Goal: Task Accomplishment & Management: Manage account settings

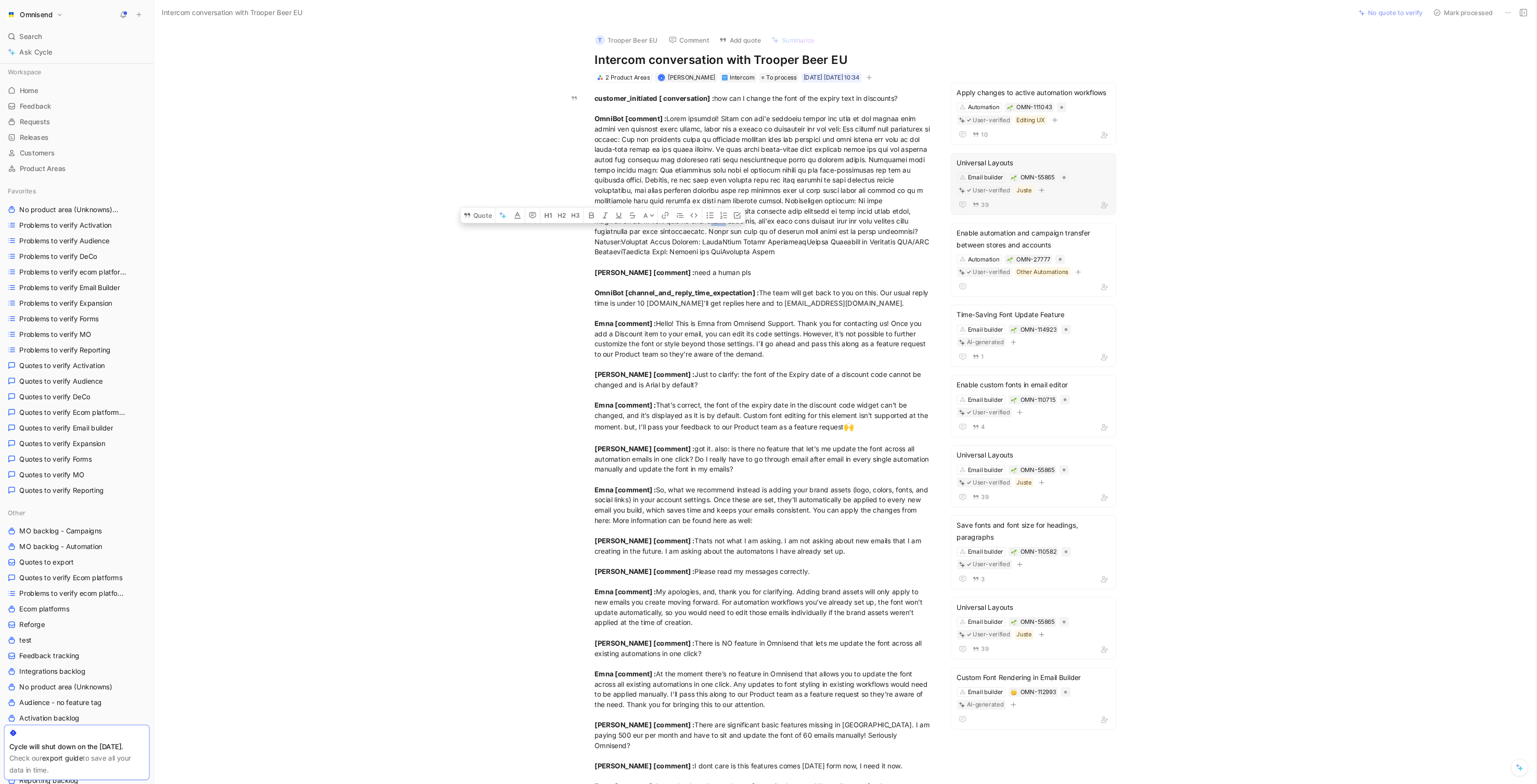
scroll to position [55, 0]
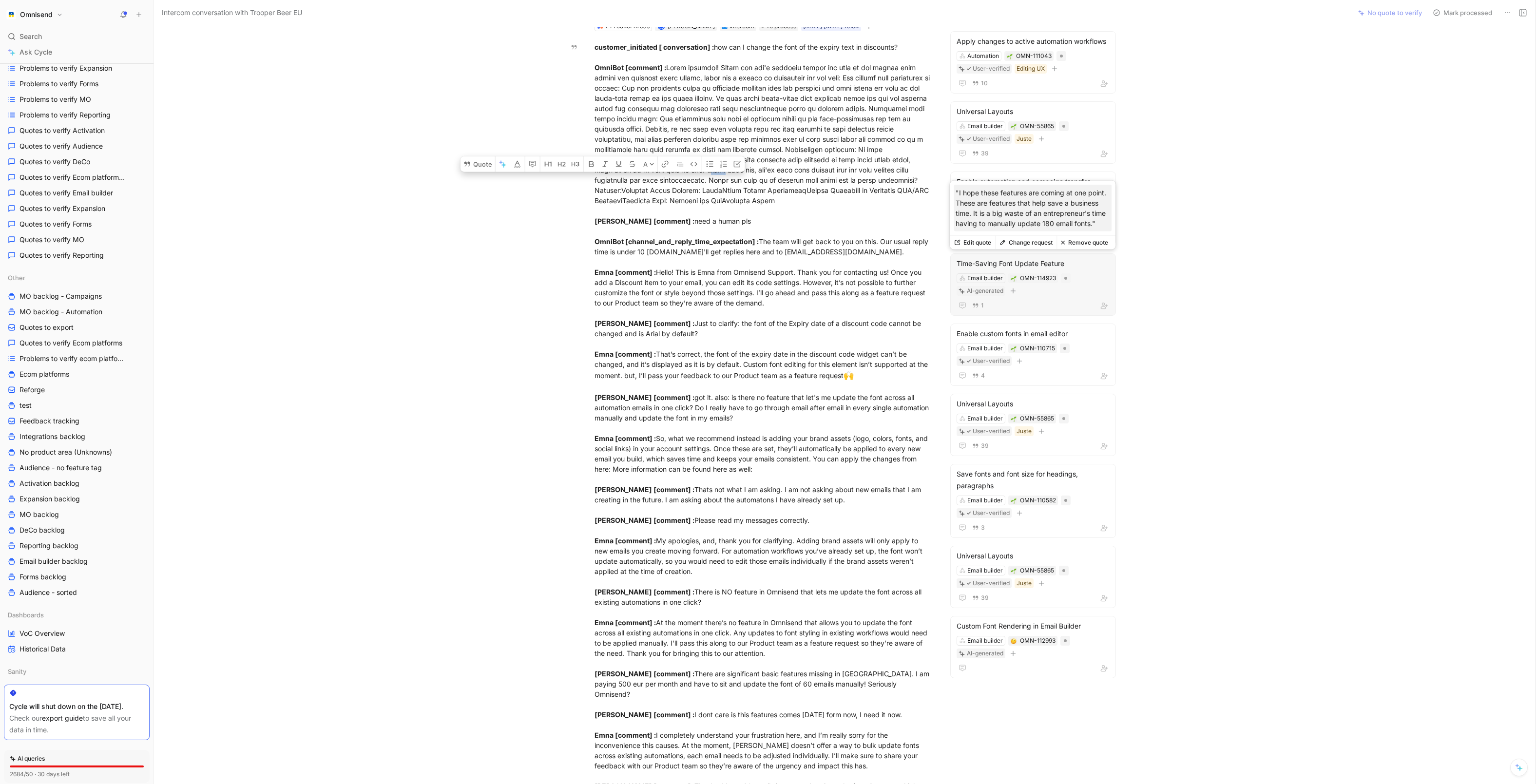
click at [1033, 301] on div "1" at bounding box center [1033, 305] width 153 height 12
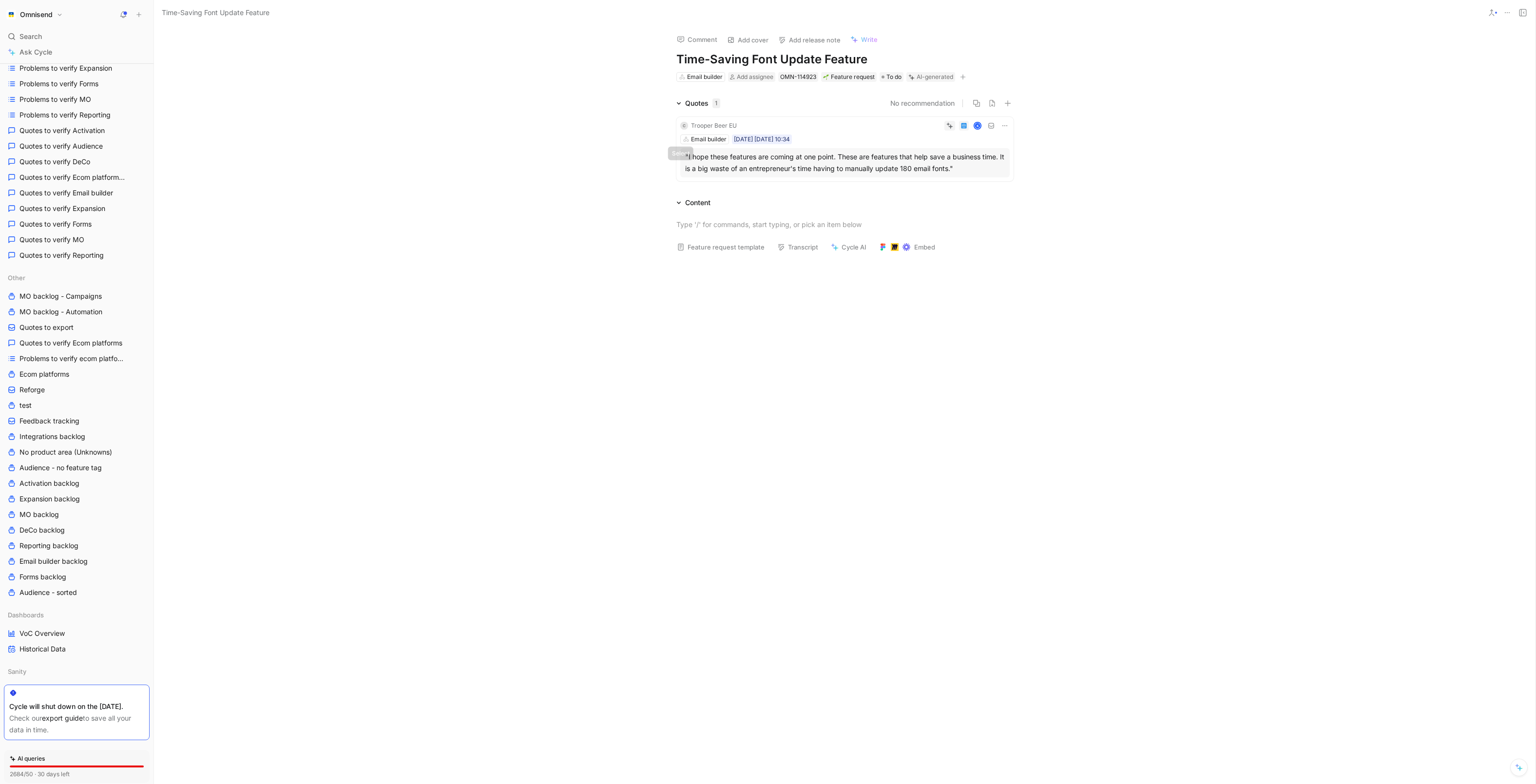
click at [678, 159] on button at bounding box center [681, 162] width 7 height 7
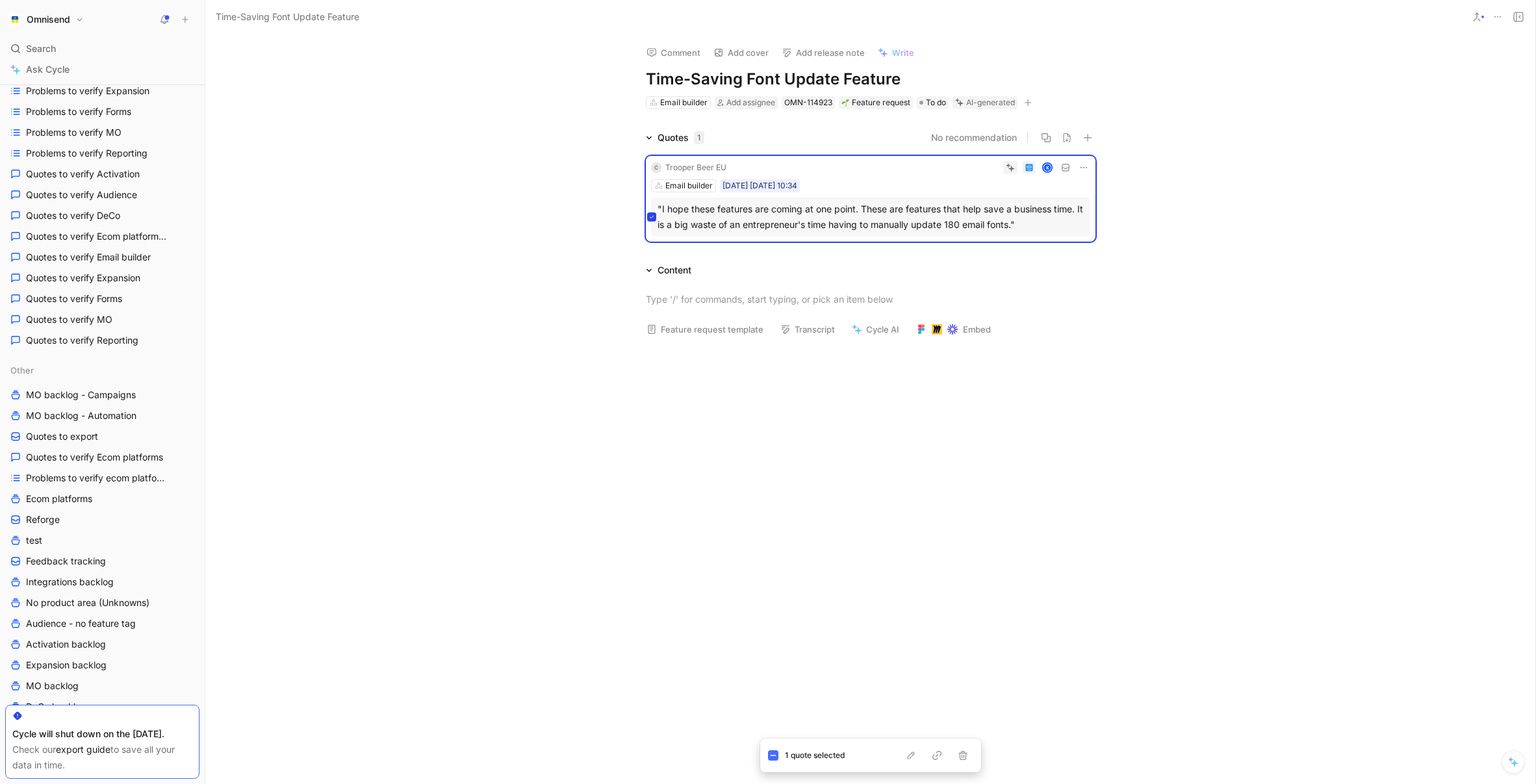
scroll to position [314, 0]
click at [912, 762] on div "1 quote selected" at bounding box center [871, 755] width 221 height 34
click at [912, 751] on icon "button" at bounding box center [911, 755] width 10 height 10
click at [844, 685] on div "Parent" at bounding box center [913, 682] width 174 height 20
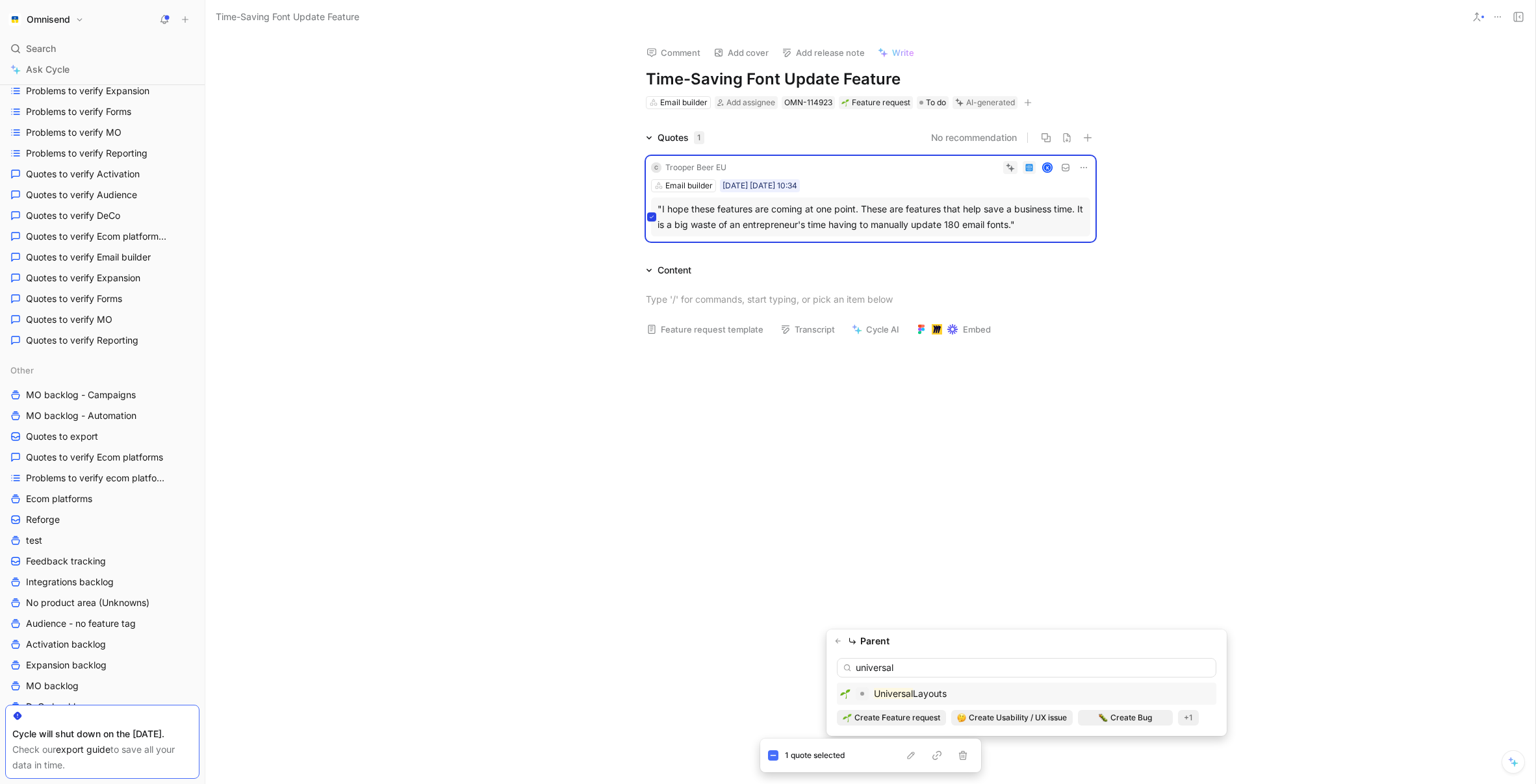
type input "universal"
click at [896, 692] on mark "Universal" at bounding box center [893, 693] width 39 height 11
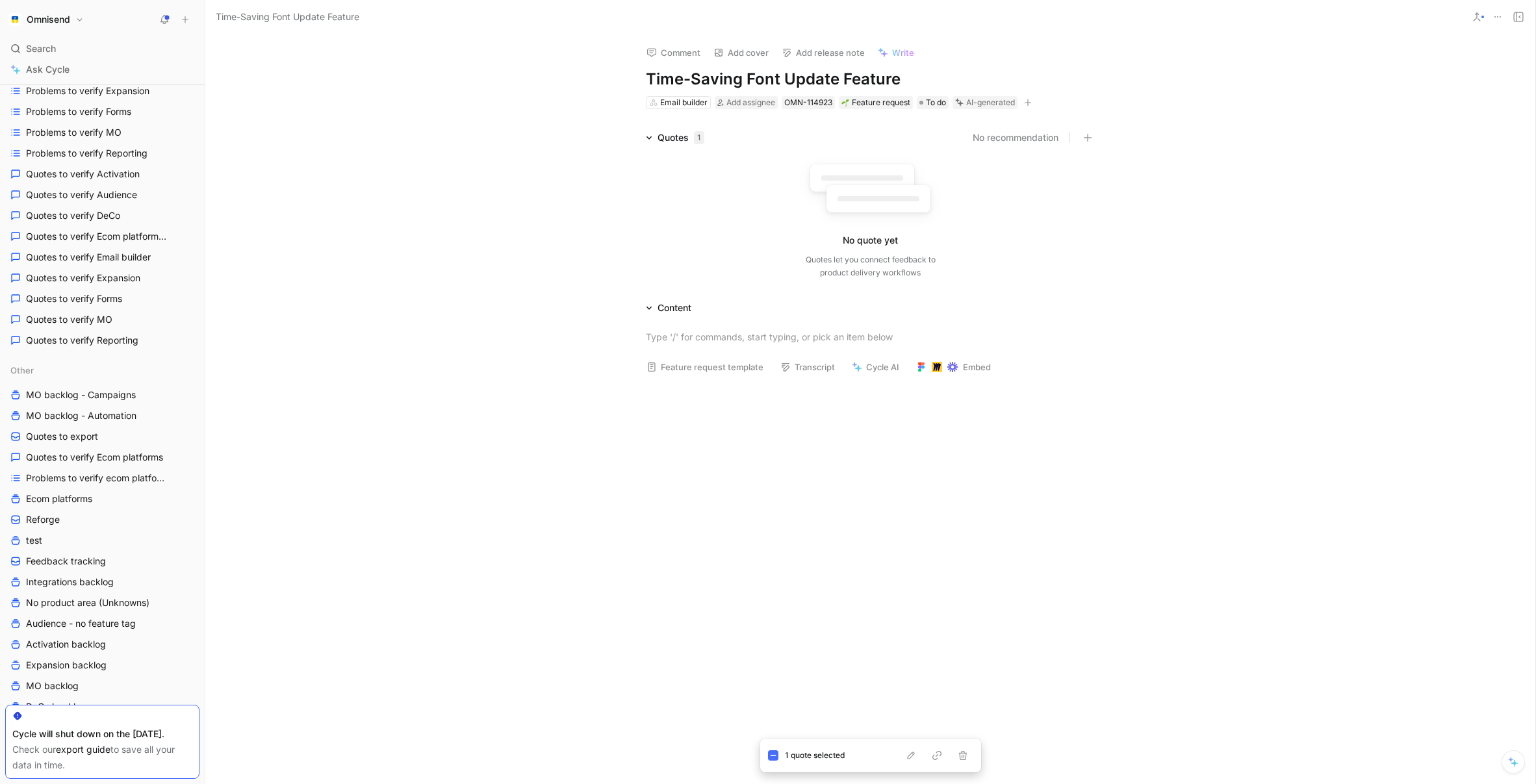
click at [1500, 21] on icon at bounding box center [1498, 17] width 10 height 10
click at [1444, 112] on div "Delete" at bounding box center [1433, 102] width 149 height 20
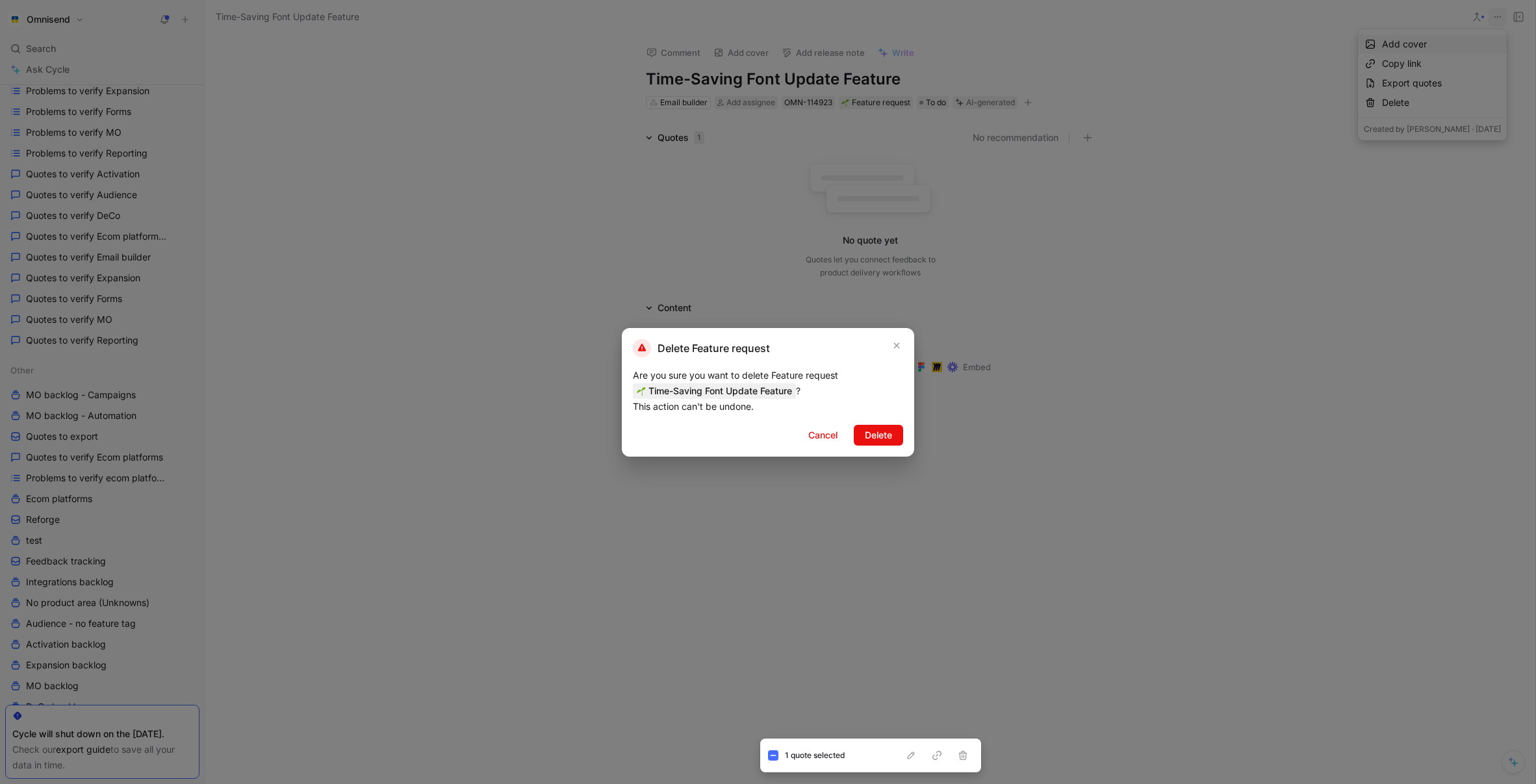
click at [878, 421] on div "Delete Feature request Are you sure you want to delete Feature request Time-Sav…" at bounding box center [768, 392] width 293 height 129
click at [878, 430] on span "Delete" at bounding box center [878, 436] width 28 height 16
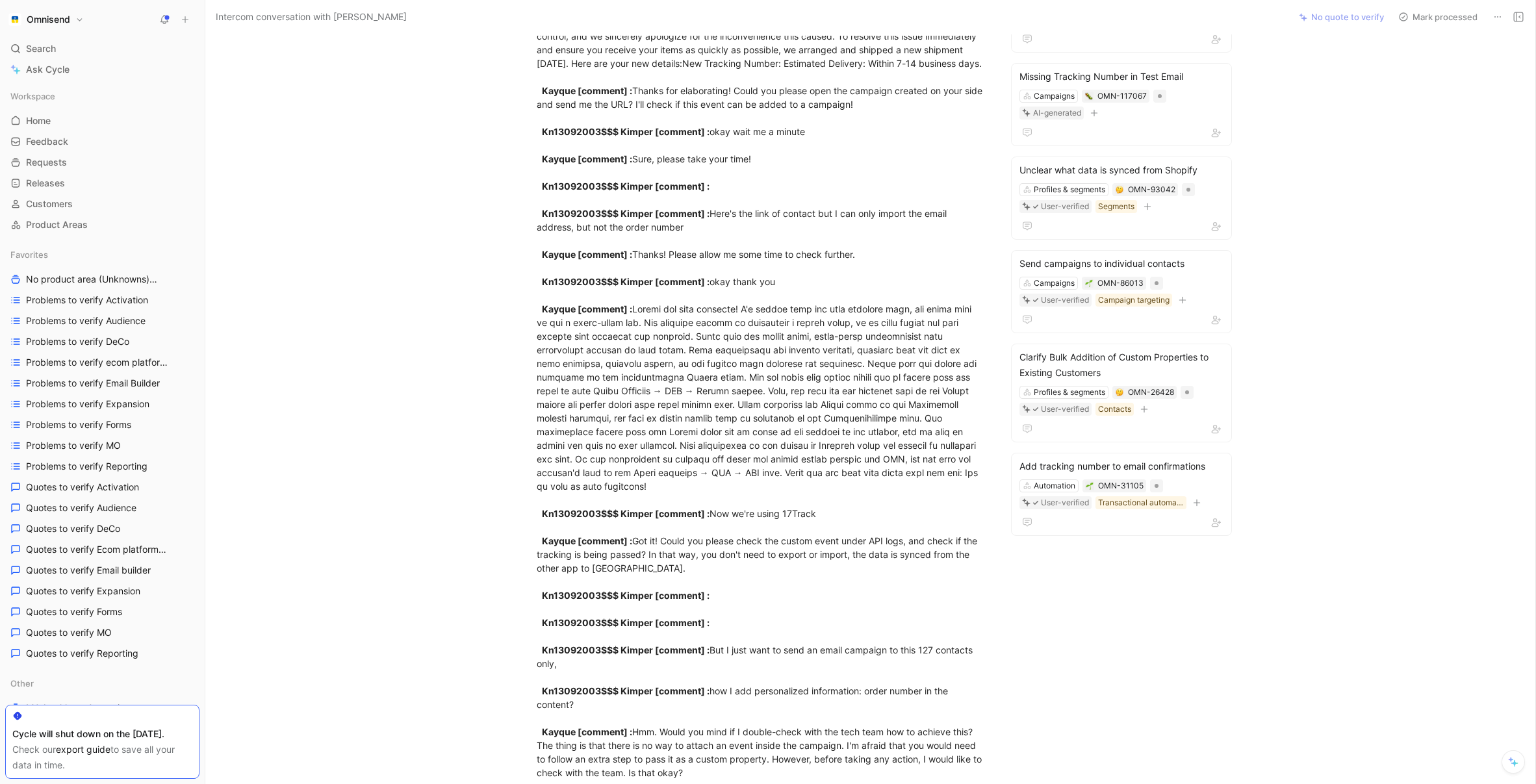
scroll to position [400, 0]
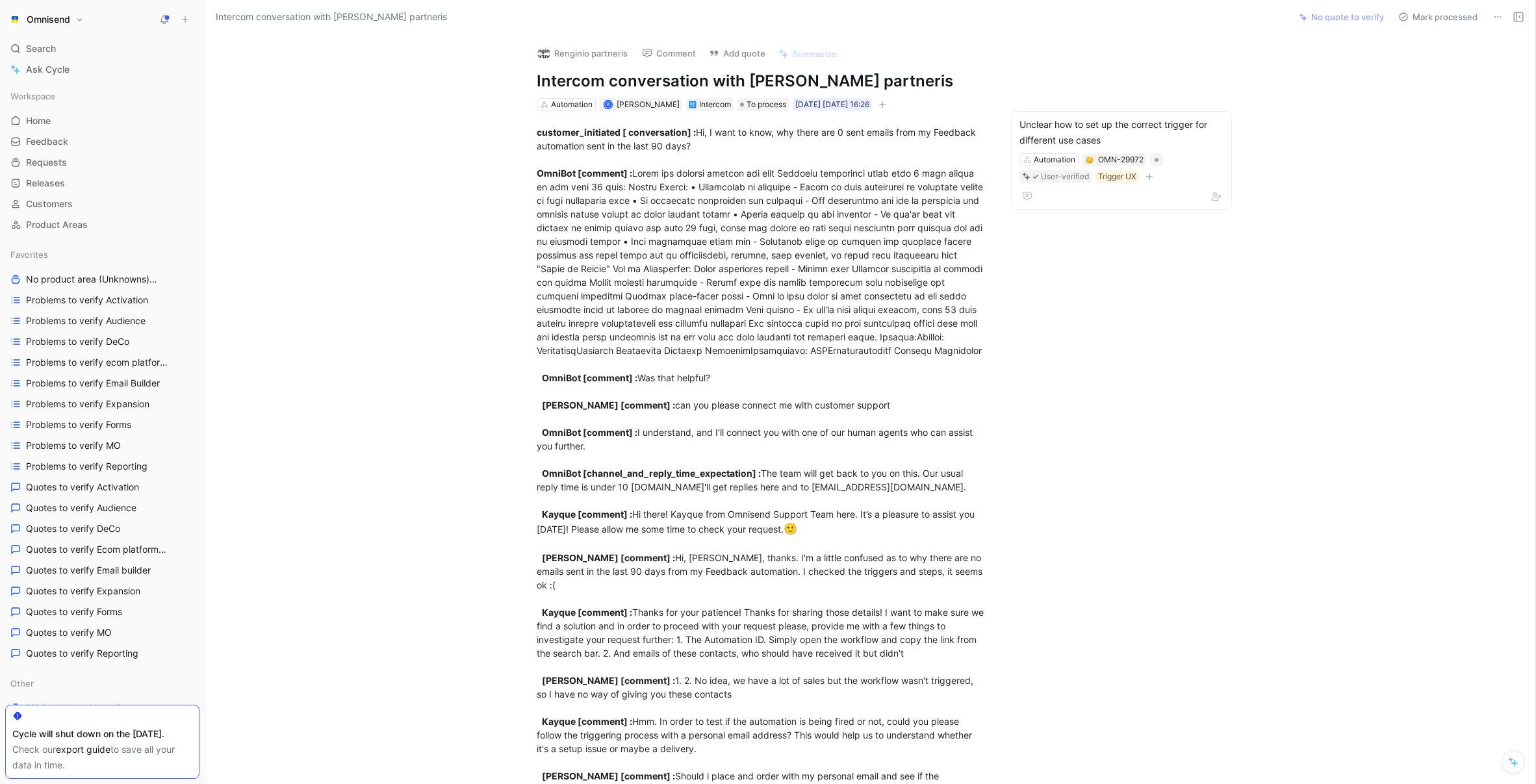
click at [1261, 428] on div "customer_initiated [ conversation] : Hi, I want to know, why there are 0 sent e…" at bounding box center [762, 781] width 1057 height 1342
